Goal: Information Seeking & Learning: Learn about a topic

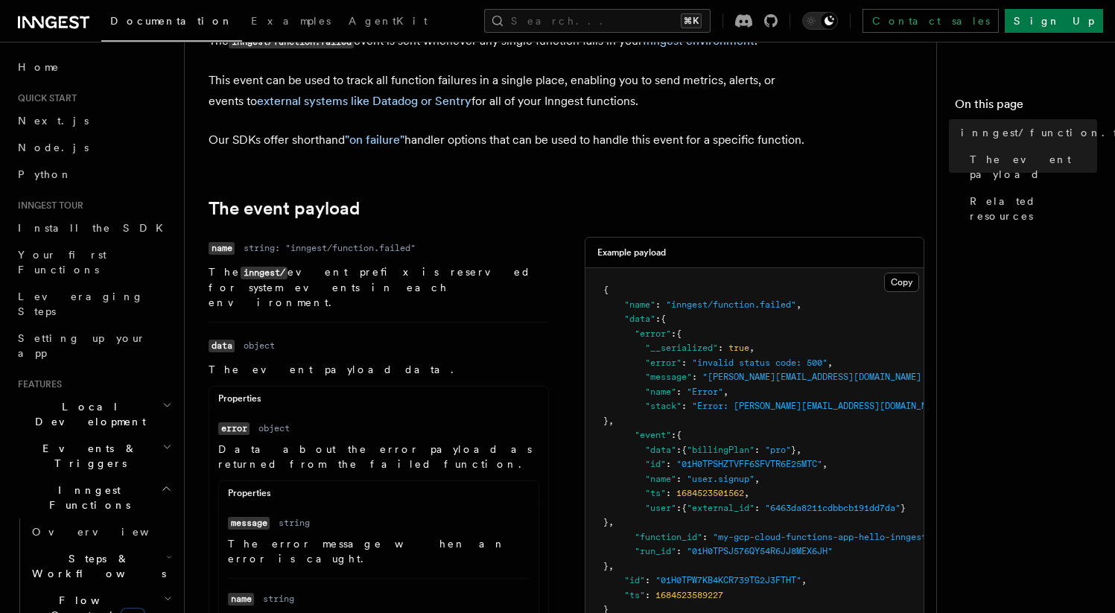
scroll to position [118, 0]
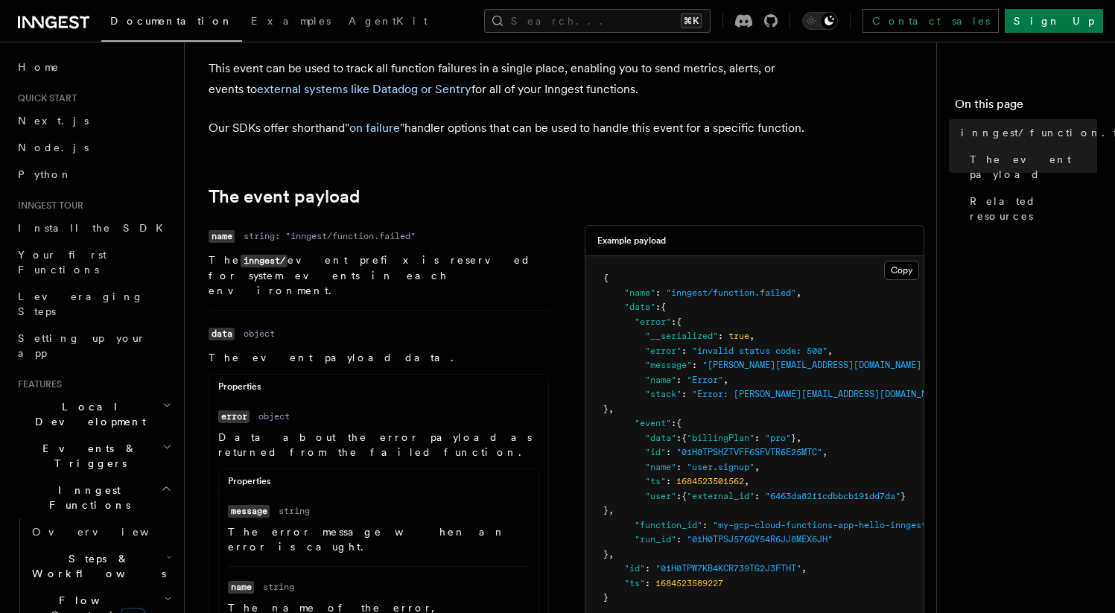
drag, startPoint x: 314, startPoint y: 293, endPoint x: 212, endPoint y: 273, distance: 104.7
click at [212, 273] on dl "Name name Type string: "inngest/function.failed" Description The inngest/ event…" at bounding box center [379, 261] width 340 height 73
click at [241, 267] on code "inngest/" at bounding box center [264, 261] width 47 height 13
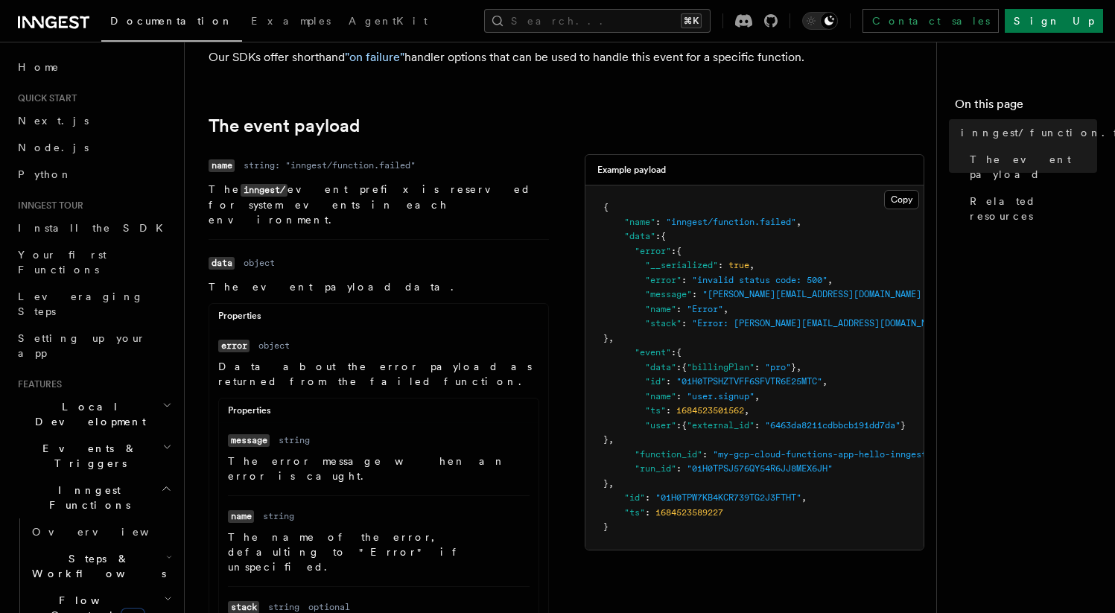
scroll to position [243, 0]
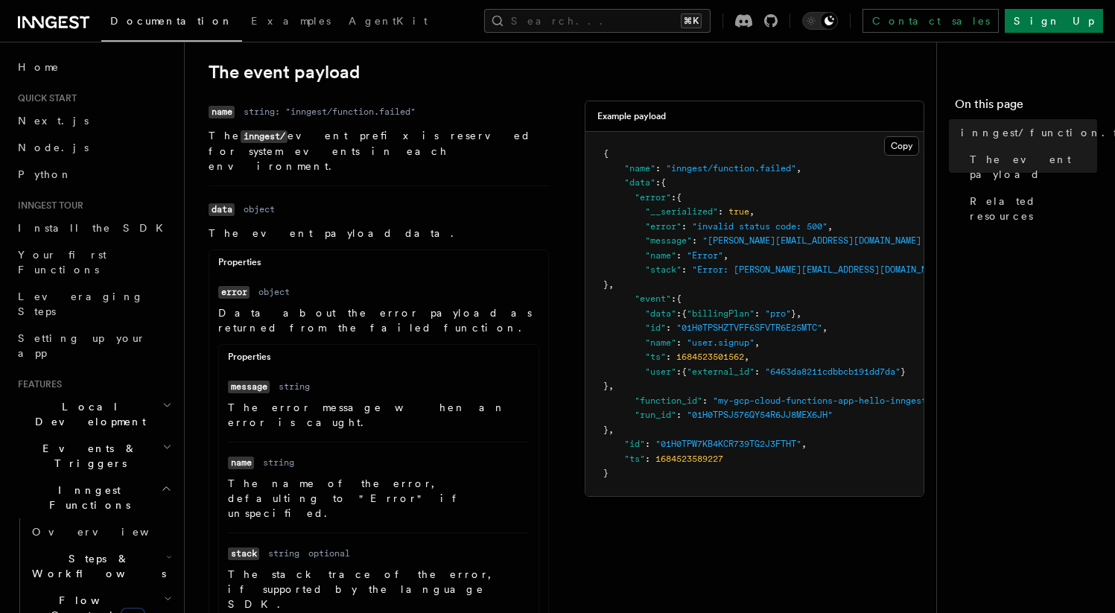
click at [262, 215] on dd "object" at bounding box center [259, 209] width 31 height 12
drag, startPoint x: 317, startPoint y: 240, endPoint x: 194, endPoint y: 238, distance: 123.7
click at [194, 238] on div "References System events inngest/function.failed The inngest/function.failed ev…" at bounding box center [590, 562] width 811 height 1611
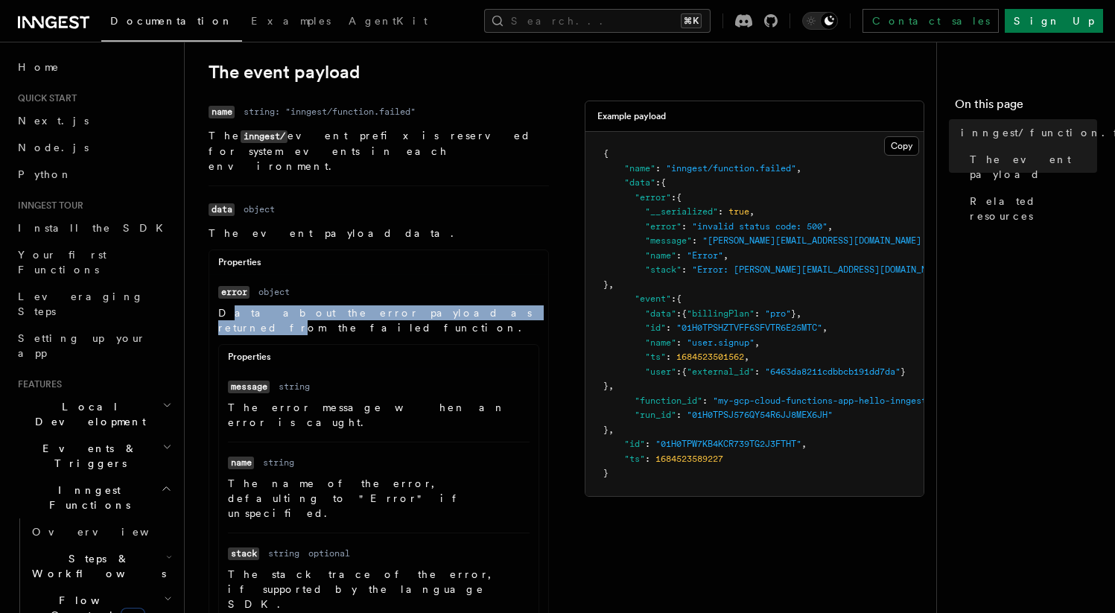
drag, startPoint x: 223, startPoint y: 315, endPoint x: 417, endPoint y: 317, distance: 194.4
click at [417, 317] on p "Data about the error payload as returned from the failed function." at bounding box center [378, 320] width 321 height 30
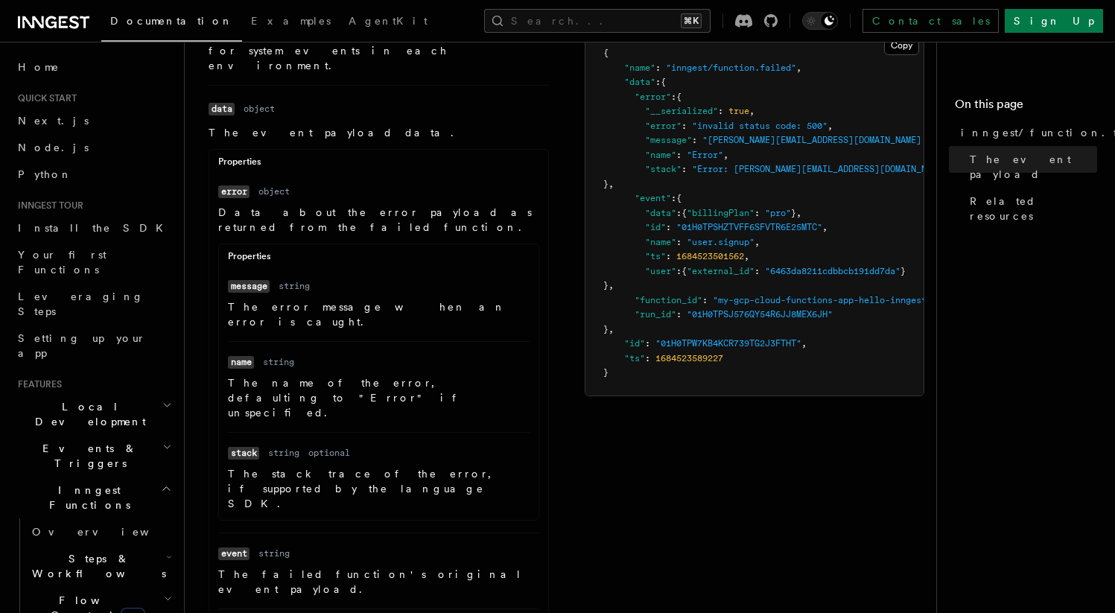
scroll to position [324, 0]
